Goal: Information Seeking & Learning: Learn about a topic

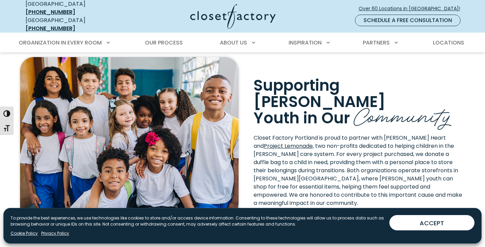
scroll to position [1526, 0]
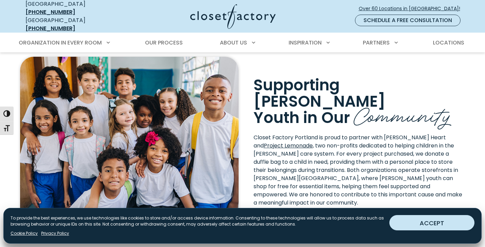
click at [426, 223] on button "ACCEPT" at bounding box center [431, 222] width 85 height 15
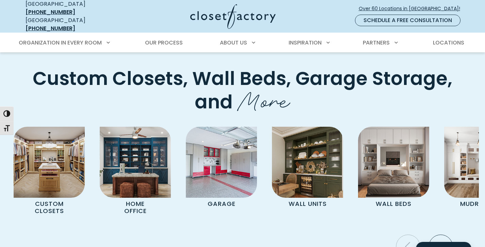
scroll to position [1828, 0]
click at [439, 235] on icon "Next slide" at bounding box center [440, 247] width 24 height 24
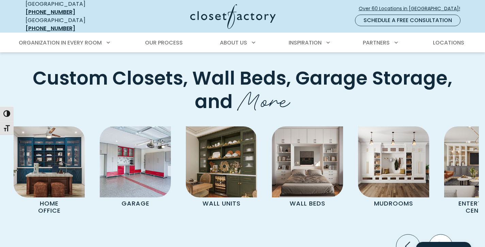
click at [442, 242] on icon "Next slide" at bounding box center [440, 246] width 5 height 9
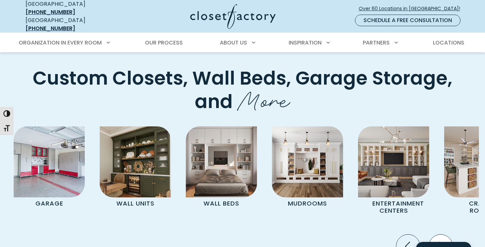
click at [442, 235] on icon "Next slide" at bounding box center [440, 247] width 24 height 24
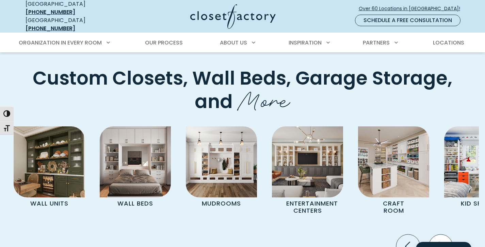
click at [443, 235] on icon "Next slide" at bounding box center [440, 247] width 24 height 24
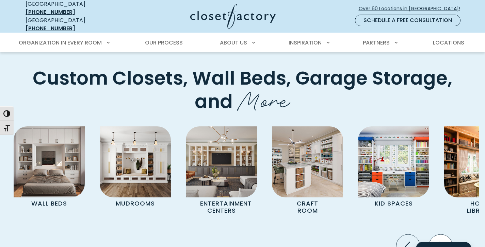
click at [443, 235] on icon "Next slide" at bounding box center [440, 247] width 24 height 24
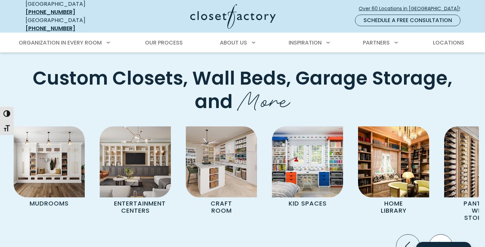
click at [443, 235] on icon "Next slide" at bounding box center [440, 247] width 24 height 24
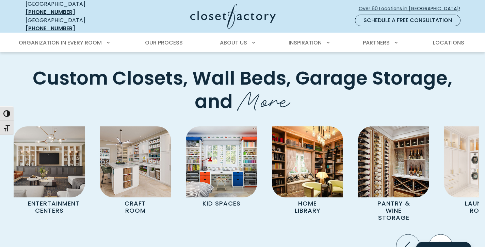
click at [443, 235] on icon "Next slide" at bounding box center [440, 247] width 24 height 24
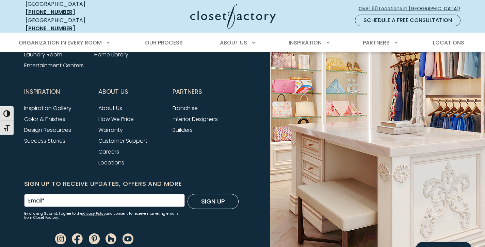
scroll to position [2408, 0]
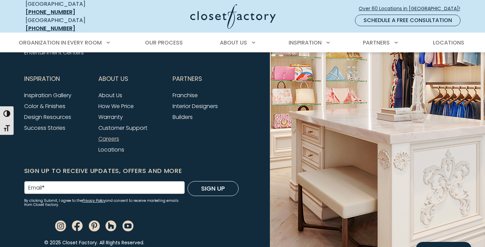
click at [115, 135] on link "Careers" at bounding box center [108, 139] width 21 height 8
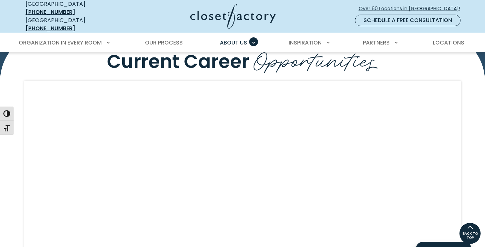
scroll to position [608, 0]
